Goal: Navigation & Orientation: Find specific page/section

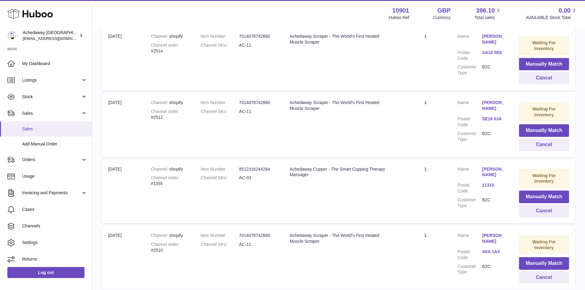
drag, startPoint x: 0, startPoint y: 0, endPoint x: 46, endPoint y: 127, distance: 135.4
click at [46, 127] on span "Sales" at bounding box center [54, 129] width 65 height 6
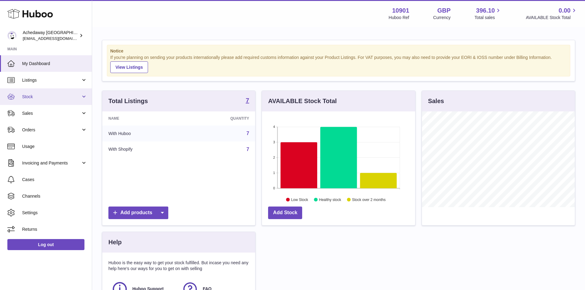
scroll to position [96, 153]
click at [55, 100] on link "Stock" at bounding box center [46, 96] width 92 height 17
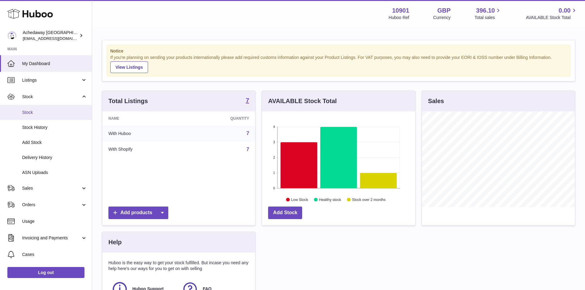
click at [44, 115] on link "Stock" at bounding box center [46, 112] width 92 height 15
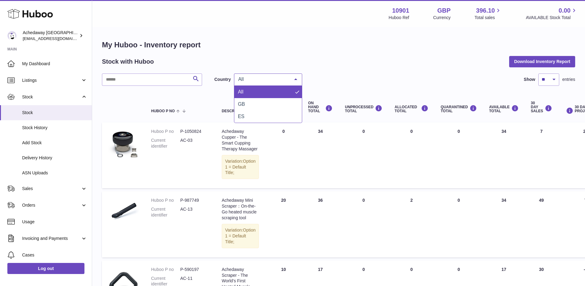
click at [261, 79] on span "All" at bounding box center [263, 79] width 53 height 6
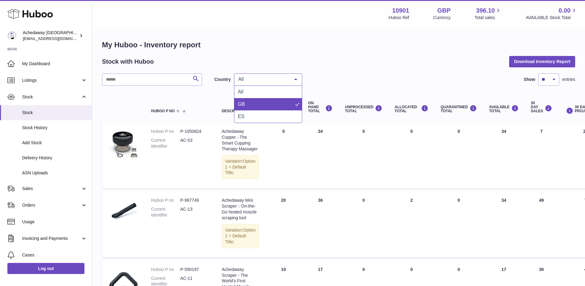
click at [259, 104] on span "GB" at bounding box center [268, 104] width 68 height 12
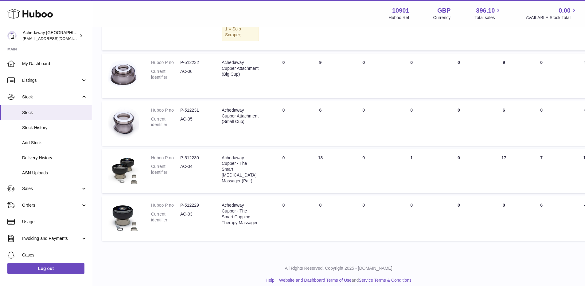
scroll to position [317, 0]
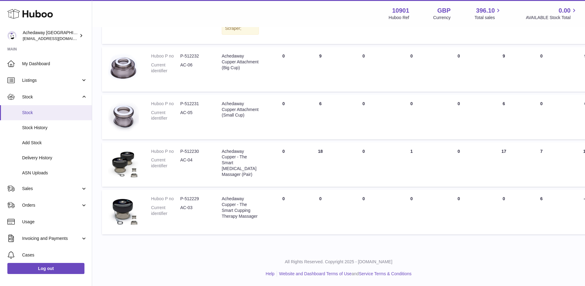
click at [43, 117] on link "Stock" at bounding box center [46, 112] width 92 height 15
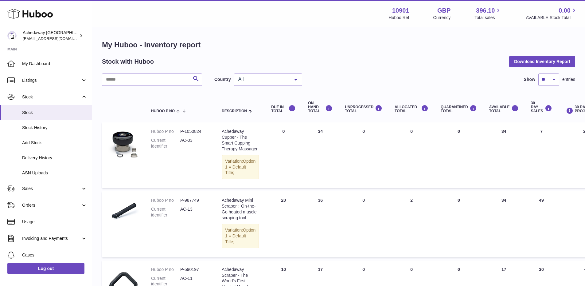
click at [280, 79] on span "All" at bounding box center [263, 79] width 53 height 6
click at [268, 103] on span "GB" at bounding box center [268, 104] width 68 height 12
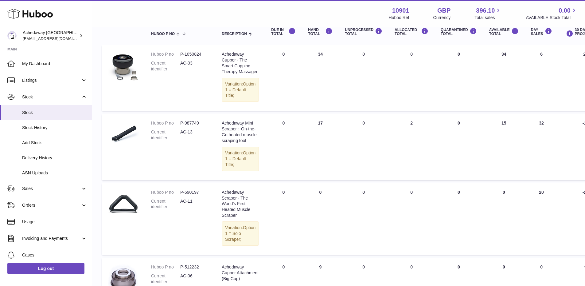
scroll to position [184, 0]
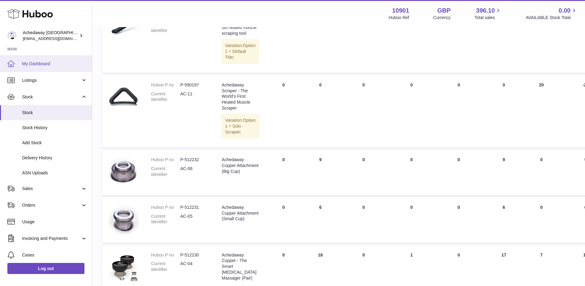
click at [48, 59] on link "My Dashboard" at bounding box center [46, 63] width 92 height 17
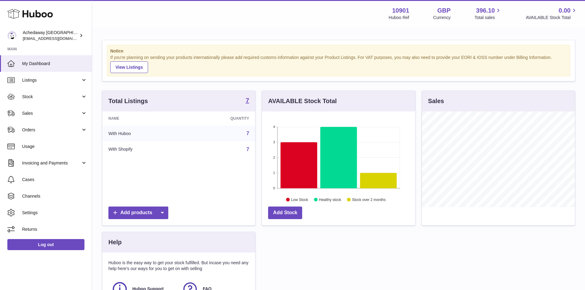
scroll to position [96, 153]
click at [45, 63] on span "My Dashboard" at bounding box center [54, 64] width 65 height 6
click at [35, 65] on span "My Dashboard" at bounding box center [54, 64] width 65 height 6
click at [50, 106] on link "Sales" at bounding box center [46, 113] width 92 height 17
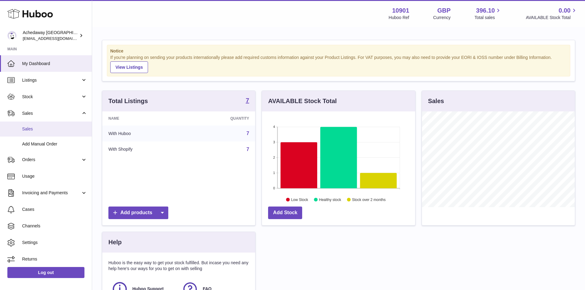
click at [57, 122] on link "Sales" at bounding box center [46, 129] width 92 height 15
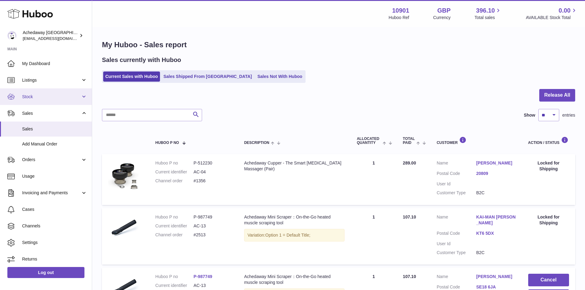
click at [39, 101] on link "Stock" at bounding box center [46, 96] width 92 height 17
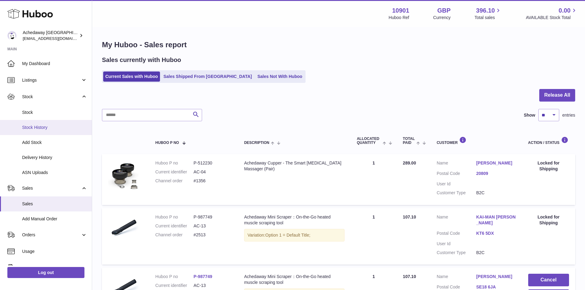
click at [44, 123] on link "Stock History" at bounding box center [46, 127] width 92 height 15
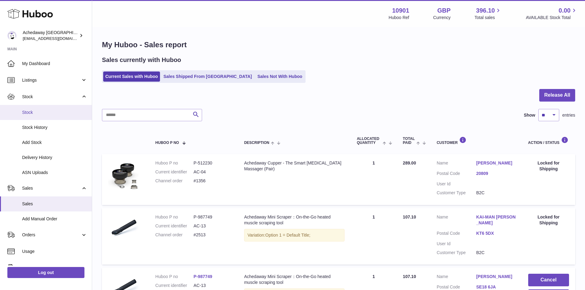
click at [44, 116] on link "Stock" at bounding box center [46, 112] width 92 height 15
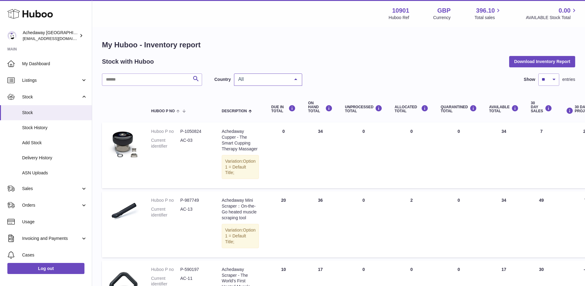
click at [248, 78] on span "All" at bounding box center [263, 79] width 53 height 6
click at [253, 104] on span "GB" at bounding box center [268, 104] width 68 height 12
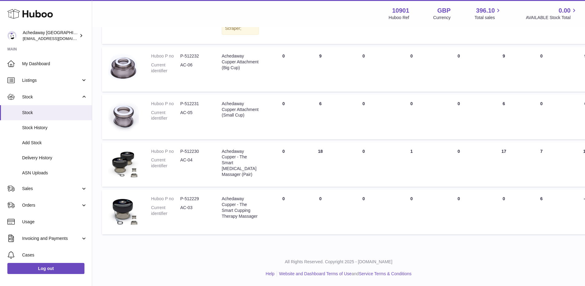
scroll to position [317, 0]
click at [46, 156] on span "Delivery History" at bounding box center [54, 158] width 65 height 6
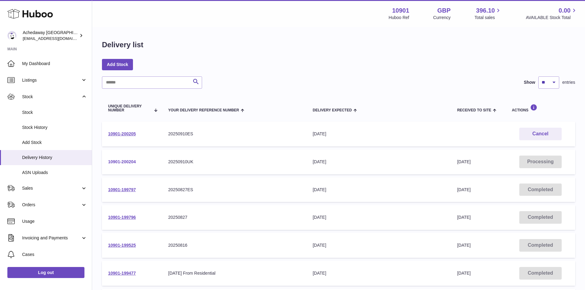
click at [121, 161] on link "10901-200204" at bounding box center [122, 161] width 28 height 5
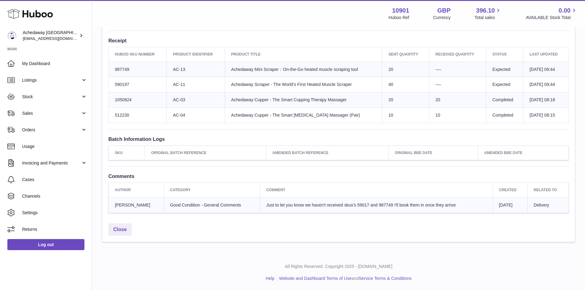
scroll to position [223, 0]
click at [56, 55] on link "My Dashboard" at bounding box center [46, 63] width 92 height 17
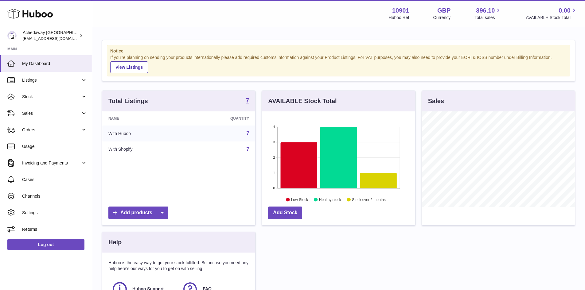
scroll to position [96, 153]
click at [70, 57] on link "My Dashboard" at bounding box center [46, 63] width 92 height 17
click at [57, 95] on span "Stock" at bounding box center [51, 97] width 59 height 6
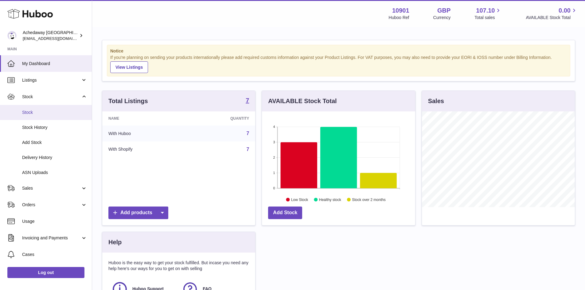
click at [54, 110] on span "Stock" at bounding box center [54, 113] width 65 height 6
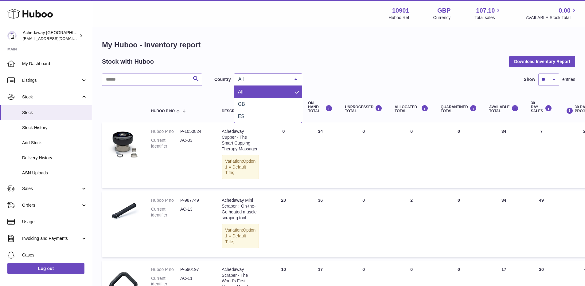
click at [248, 76] on span "All" at bounding box center [263, 79] width 53 height 6
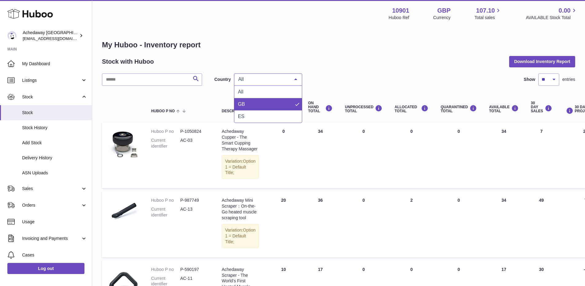
click at [248, 100] on span "GB" at bounding box center [268, 104] width 68 height 12
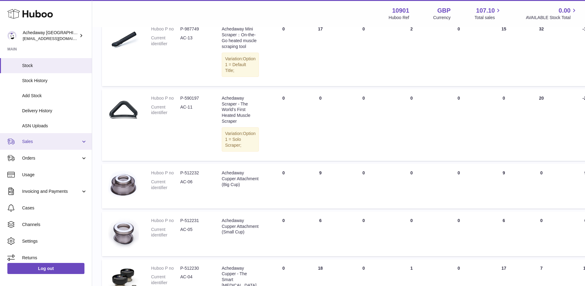
scroll to position [92, 0]
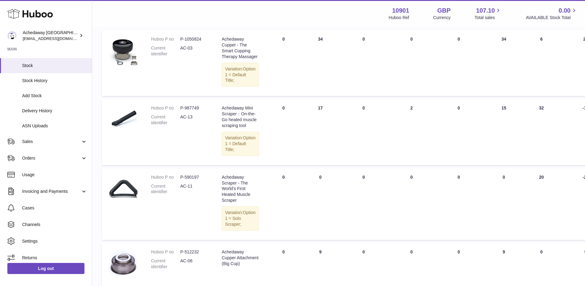
drag, startPoint x: 48, startPoint y: 141, endPoint x: 52, endPoint y: 152, distance: 12.3
click at [48, 141] on span "Sales" at bounding box center [51, 141] width 59 height 6
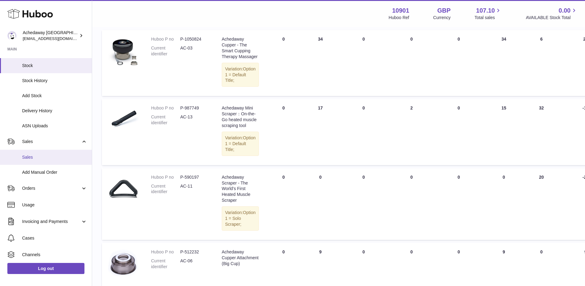
click at [53, 155] on span "Sales" at bounding box center [54, 157] width 65 height 6
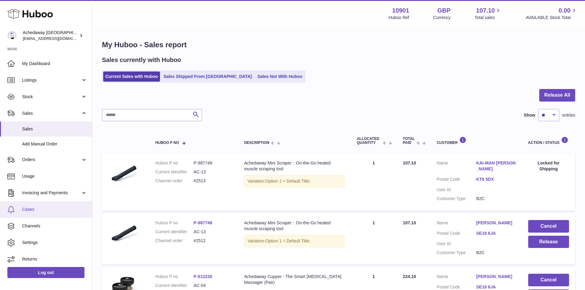
click at [48, 211] on span "Cases" at bounding box center [54, 210] width 65 height 6
